Goal: Task Accomplishment & Management: Use online tool/utility

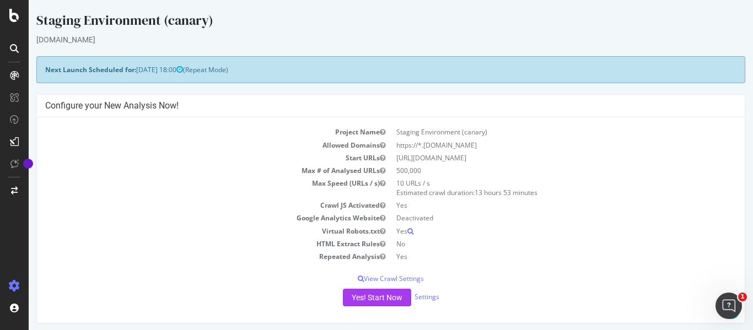
scroll to position [110, 0]
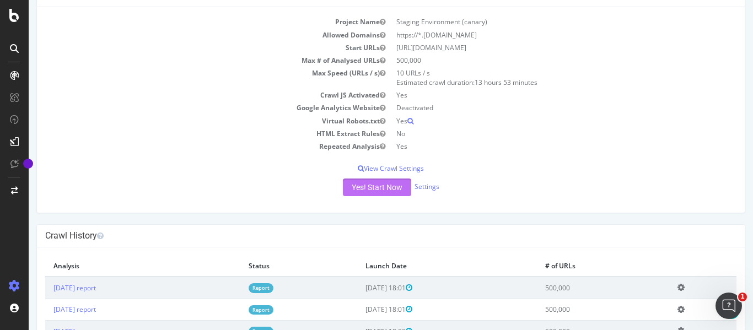
click at [374, 188] on button "Yes! Start Now" at bounding box center [377, 188] width 68 height 18
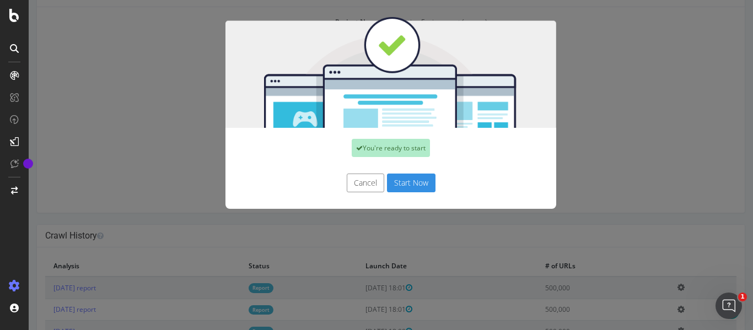
click at [401, 183] on button "Start Now" at bounding box center [411, 183] width 48 height 19
